Goal: Information Seeking & Learning: Learn about a topic

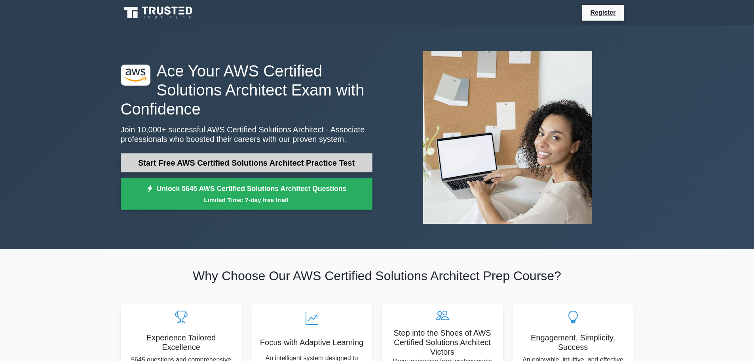
click at [167, 168] on link "Start Free AWS Certified Solutions Architect Practice Test" at bounding box center [247, 162] width 252 height 19
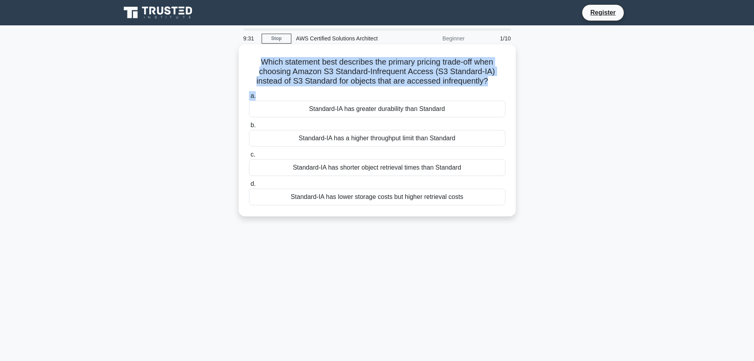
drag, startPoint x: 251, startPoint y: 59, endPoint x: 492, endPoint y: 89, distance: 242.7
click at [492, 89] on div "Which statement best describes the primary pricing trade-off when choosing Amaz…" at bounding box center [377, 131] width 271 height 166
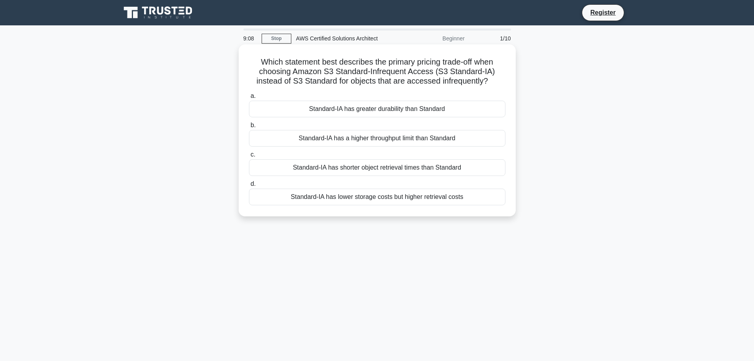
click at [388, 168] on div "Standard-IA has shorter object retrieval times than Standard" at bounding box center [377, 167] width 257 height 17
click at [249, 157] on input "c. Standard-IA has shorter object retrieval times than Standard" at bounding box center [249, 154] width 0 height 5
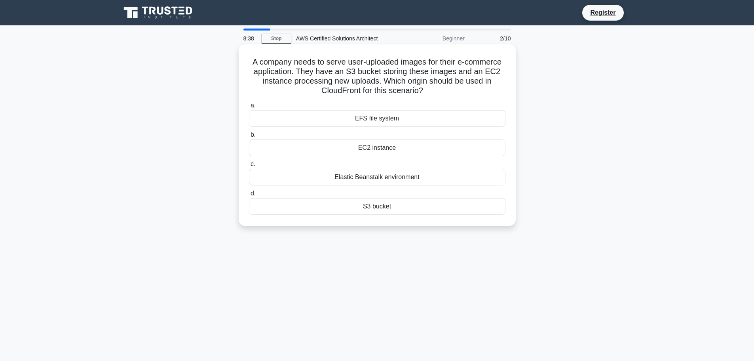
click at [383, 209] on div "S3 bucket" at bounding box center [377, 206] width 257 height 17
click at [249, 196] on input "d. S3 bucket" at bounding box center [249, 193] width 0 height 5
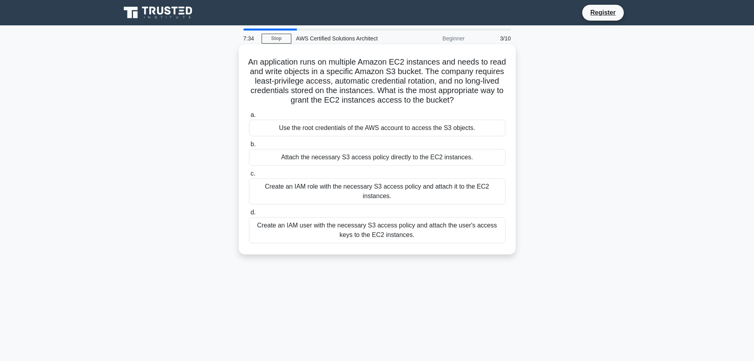
drag, startPoint x: 491, startPoint y: 100, endPoint x: 242, endPoint y: 63, distance: 251.8
click at [242, 63] on div "An application runs on multiple Amazon EC2 instances and needs to read and writ…" at bounding box center [377, 150] width 271 height 204
copy h5 "An application runs on multiple Amazon EC2 instances and needs to read and writ…"
click at [357, 128] on div "Use the root credentials of the AWS account to access the S3 objects." at bounding box center [377, 128] width 257 height 17
click at [249, 118] on input "a. Use the root credentials of the AWS account to access the S3 objects." at bounding box center [249, 114] width 0 height 5
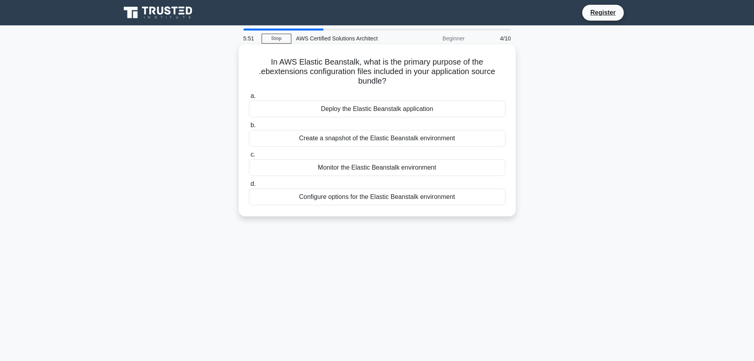
click at [360, 165] on div "Monitor the Elastic Beanstalk environment" at bounding box center [377, 167] width 257 height 17
click at [249, 157] on input "c. Monitor the Elastic Beanstalk environment" at bounding box center [249, 154] width 0 height 5
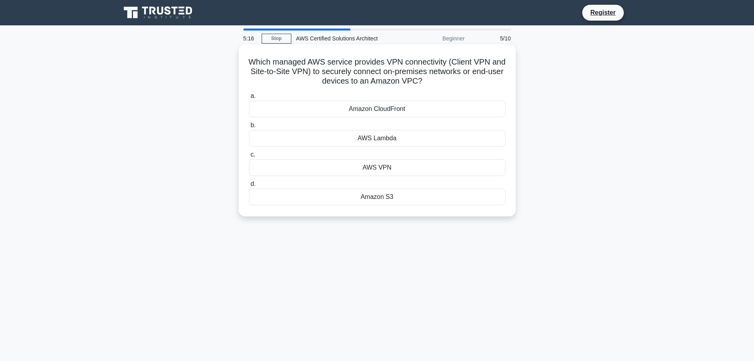
click at [371, 112] on div "Amazon CloudFront" at bounding box center [377, 109] width 257 height 17
click at [249, 99] on input "a. Amazon CloudFront" at bounding box center [249, 95] width 0 height 5
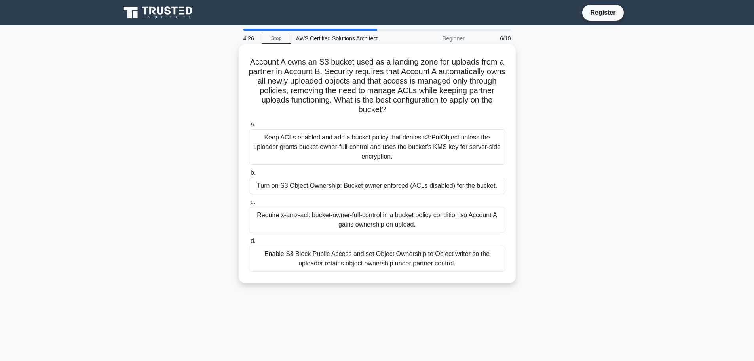
click at [415, 264] on div "Enable S3 Block Public Access and set Object Ownership to Object writer so the …" at bounding box center [377, 258] width 257 height 26
click at [249, 244] on input "d. Enable S3 Block Public Access and set Object Ownership to Object writer so t…" at bounding box center [249, 240] width 0 height 5
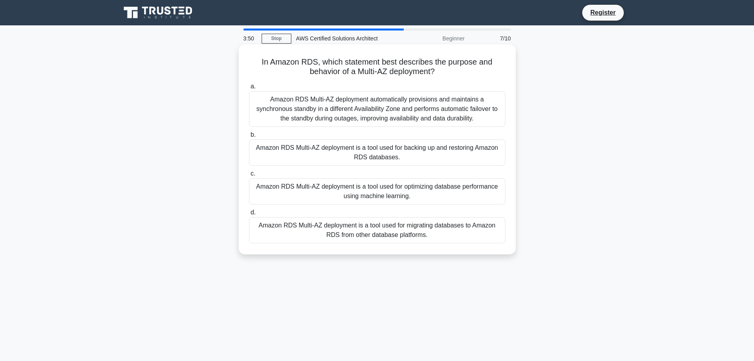
click at [382, 100] on div "Amazon RDS Multi-AZ deployment automatically provisions and maintains a synchro…" at bounding box center [377, 109] width 257 height 36
click at [249, 89] on input "a. Amazon RDS Multi-AZ deployment automatically provisions and maintains a sync…" at bounding box center [249, 86] width 0 height 5
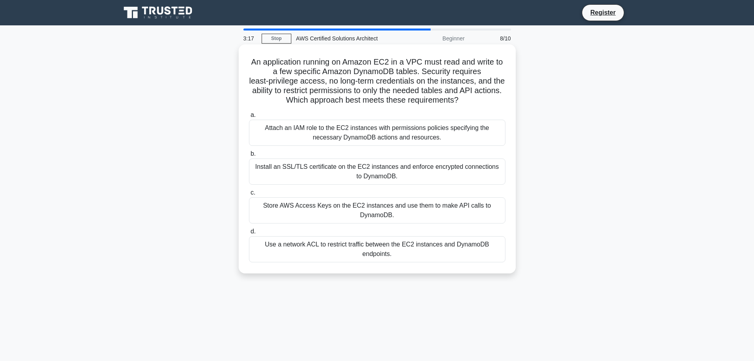
click at [324, 173] on div "Install an SSL/TLS certificate on the EC2 instances and enforce encrypted conne…" at bounding box center [377, 171] width 257 height 26
click at [249, 156] on input "b. Install an SSL/TLS certificate on the EC2 instances and enforce encrypted co…" at bounding box center [249, 153] width 0 height 5
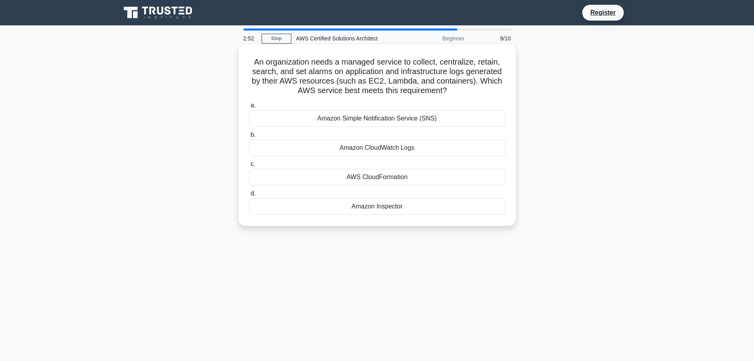
click at [394, 119] on div "Amazon Simple Notification Service (SNS)" at bounding box center [377, 118] width 257 height 17
click at [249, 108] on input "a. Amazon Simple Notification Service (SNS)" at bounding box center [249, 105] width 0 height 5
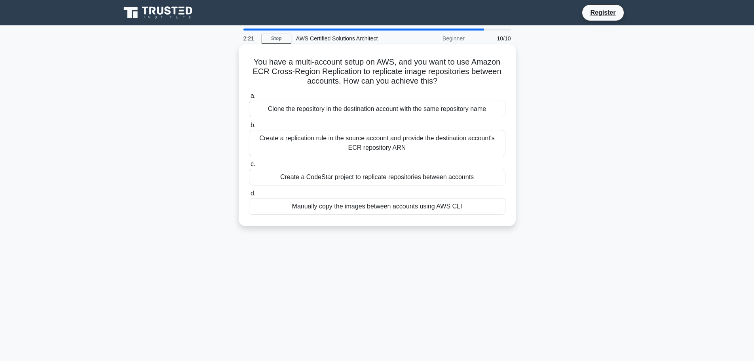
click at [359, 177] on div "Create a CodeStar project to replicate repositories between accounts" at bounding box center [377, 177] width 257 height 17
click at [249, 167] on input "c. Create a CodeStar project to replicate repositories between accounts" at bounding box center [249, 164] width 0 height 5
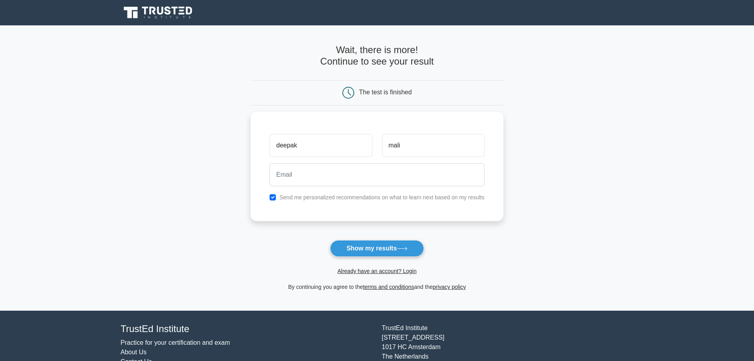
click at [332, 164] on input "email" at bounding box center [377, 174] width 215 height 23
click at [330, 240] on button "Show my results" at bounding box center [376, 248] width 93 height 17
click at [392, 247] on button "Show my results" at bounding box center [376, 248] width 93 height 17
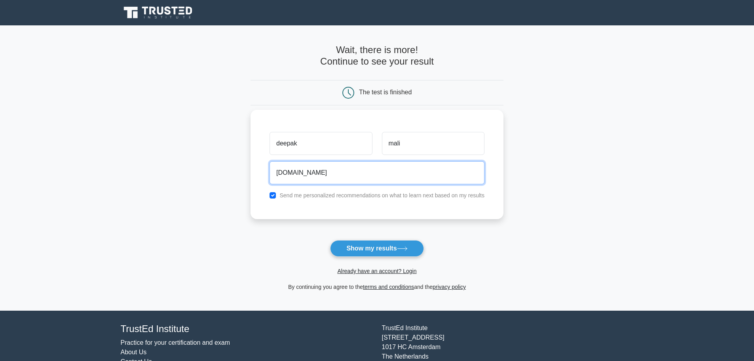
click at [310, 173] on input "deepak.mailsbicapsec.com" at bounding box center [377, 172] width 215 height 23
type input "deepak.mail@sbicapsec.com"
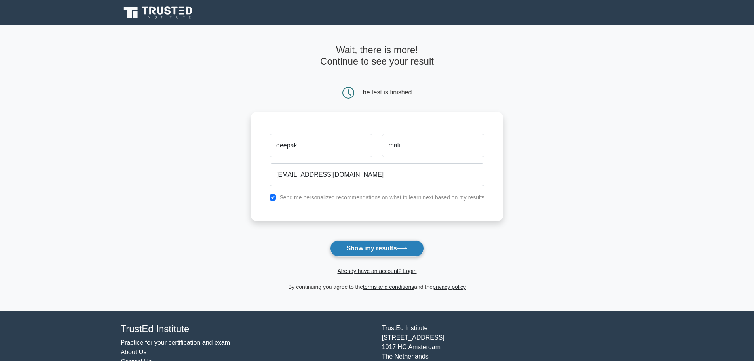
click at [355, 251] on button "Show my results" at bounding box center [376, 248] width 93 height 17
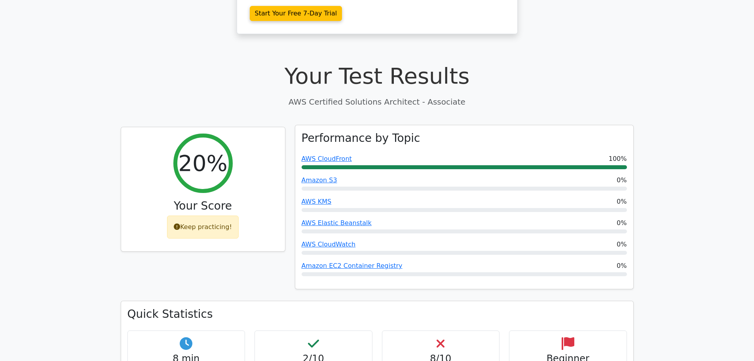
scroll to position [238, 0]
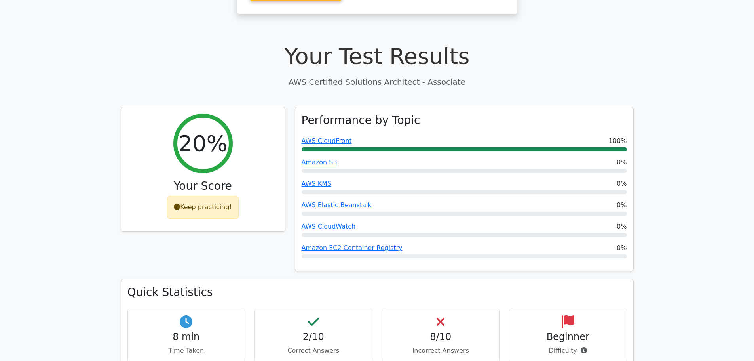
click at [315, 331] on h4 "2/10" at bounding box center [313, 336] width 105 height 11
click at [421, 331] on h4 "8/10" at bounding box center [441, 336] width 105 height 11
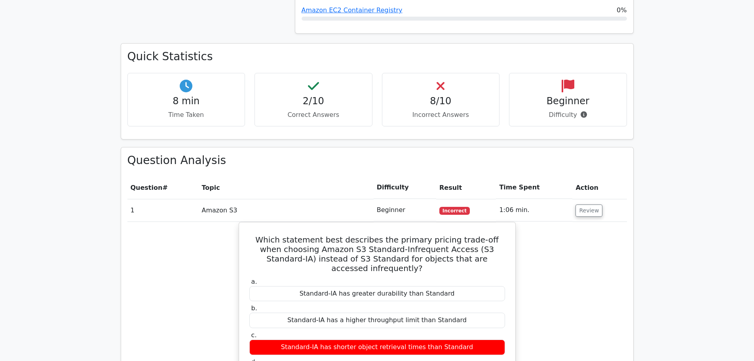
scroll to position [515, 0]
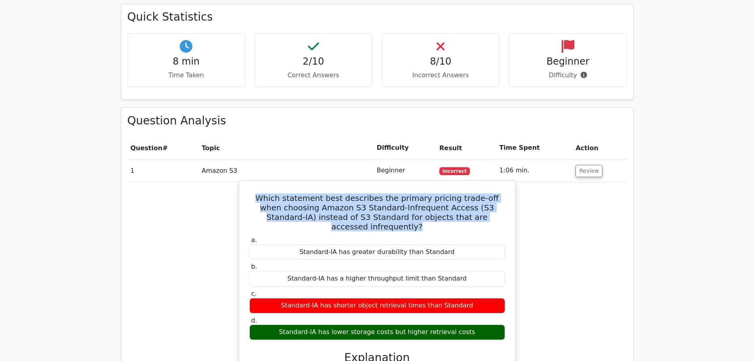
drag, startPoint x: 494, startPoint y: 177, endPoint x: 243, endPoint y: 160, distance: 251.6
click at [243, 184] on div "Which statement best describes the primary pricing trade-off when choosing Amaz…" at bounding box center [377, 316] width 270 height 265
copy h5 "Which statement best describes the primary pricing trade-off when choosing Amaz…"
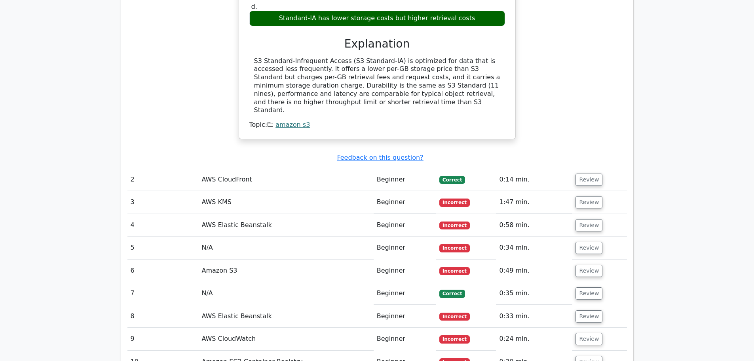
scroll to position [832, 0]
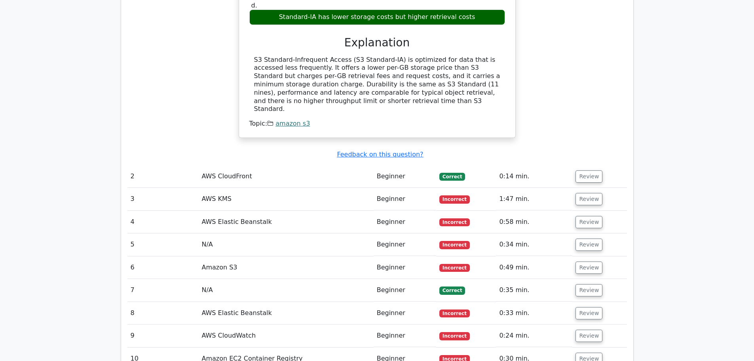
click at [230, 165] on td "AWS CloudFront" at bounding box center [285, 176] width 175 height 23
click at [590, 170] on button "Review" at bounding box center [589, 176] width 27 height 12
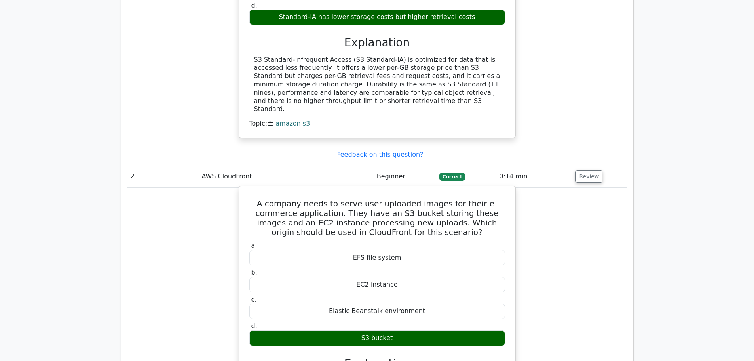
scroll to position [871, 0]
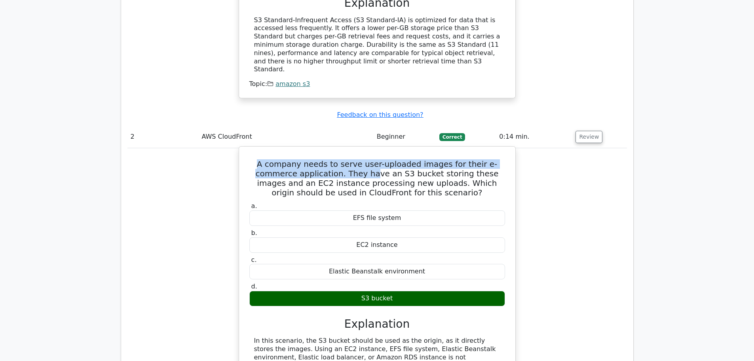
drag, startPoint x: 251, startPoint y: 112, endPoint x: 325, endPoint y: 114, distance: 74.1
click at [325, 159] on h5 "A company needs to serve user-uploaded images for their e-commerce application.…" at bounding box center [377, 178] width 257 height 38
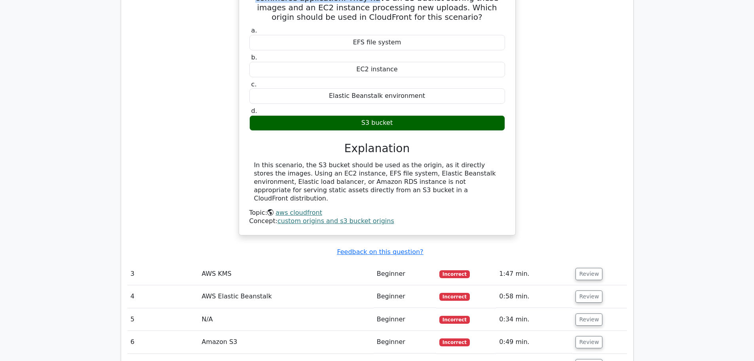
scroll to position [1109, 0]
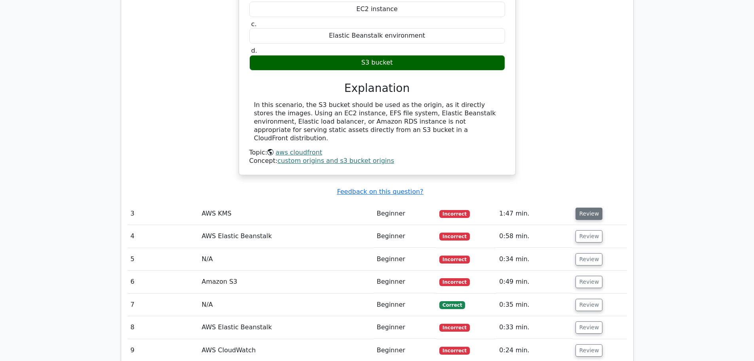
click at [588, 207] on button "Review" at bounding box center [589, 213] width 27 height 12
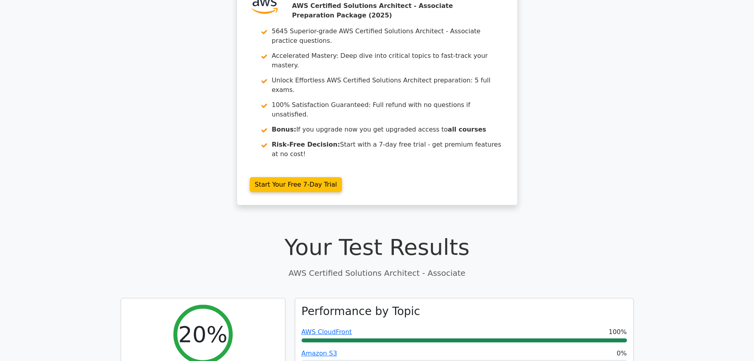
scroll to position [0, 0]
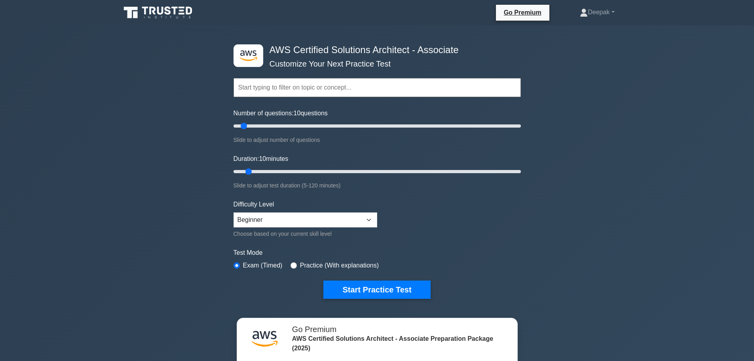
click at [266, 85] on input "text" at bounding box center [377, 87] width 287 height 19
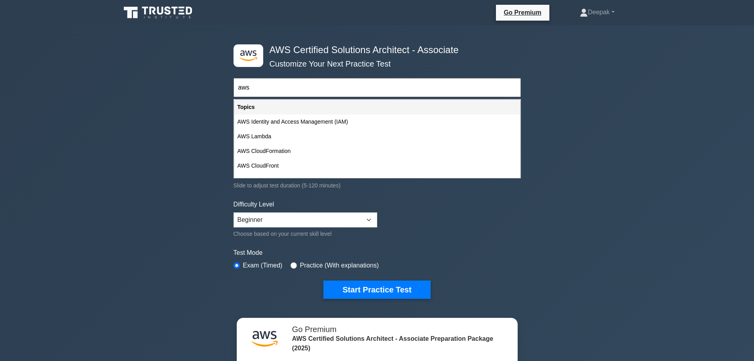
type input "aws"
click at [323, 280] on button "Start Practice Test" at bounding box center [376, 289] width 107 height 18
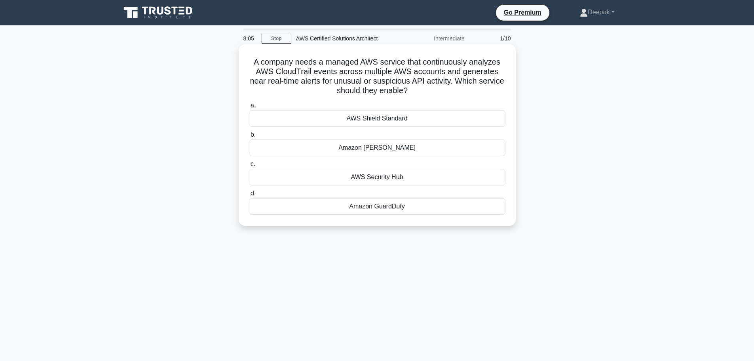
click at [328, 117] on div "AWS Shield Standard" at bounding box center [377, 118] width 257 height 17
click at [249, 108] on input "a. AWS Shield Standard" at bounding box center [249, 105] width 0 height 5
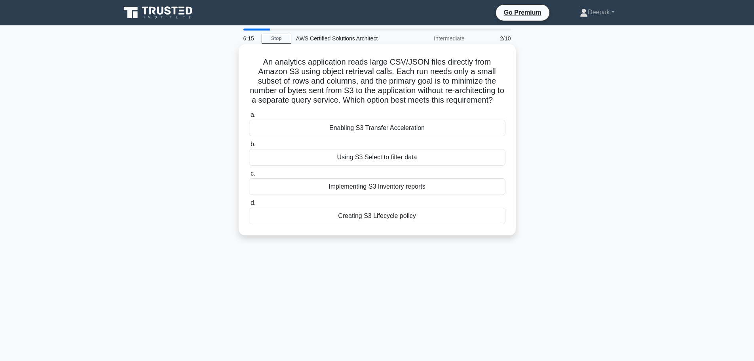
click at [360, 136] on div "Enabling S3 Transfer Acceleration" at bounding box center [377, 128] width 257 height 17
click at [249, 118] on input "a. Enabling S3 Transfer Acceleration" at bounding box center [249, 114] width 0 height 5
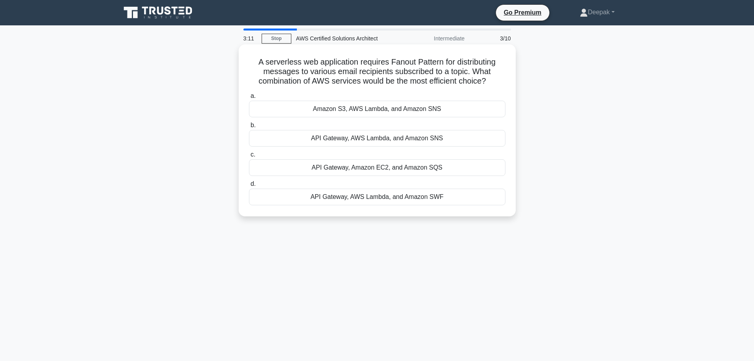
click at [362, 195] on div "API Gateway, AWS Lambda, and Amazon SWF" at bounding box center [377, 196] width 257 height 17
click at [249, 186] on input "d. API Gateway, AWS Lambda, and Amazon SWF" at bounding box center [249, 183] width 0 height 5
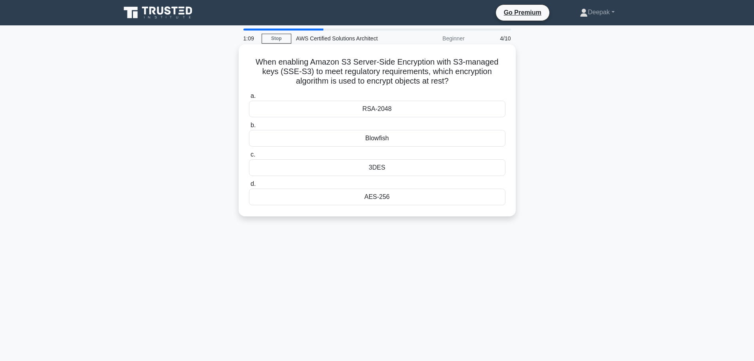
click at [374, 198] on div "AES-256" at bounding box center [377, 196] width 257 height 17
click at [249, 186] on input "d. AES-256" at bounding box center [249, 183] width 0 height 5
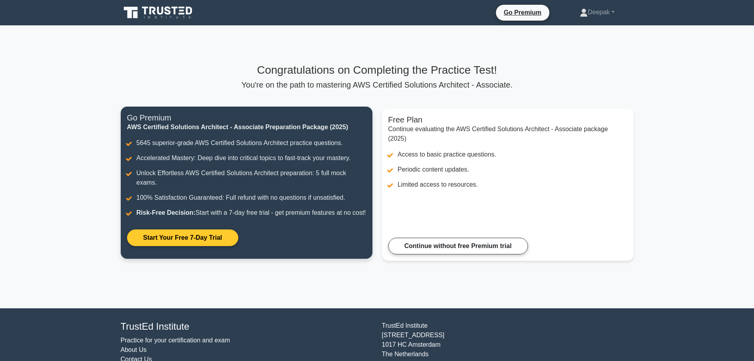
click at [200, 245] on link "Start Your Free 7-Day Trial" at bounding box center [182, 237] width 111 height 17
